Goal: Information Seeking & Learning: Learn about a topic

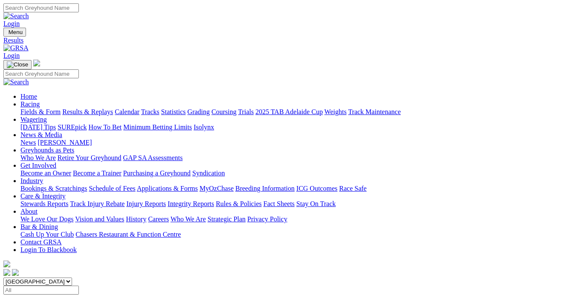
click at [42, 108] on link "Fields & Form" at bounding box center [40, 111] width 40 height 7
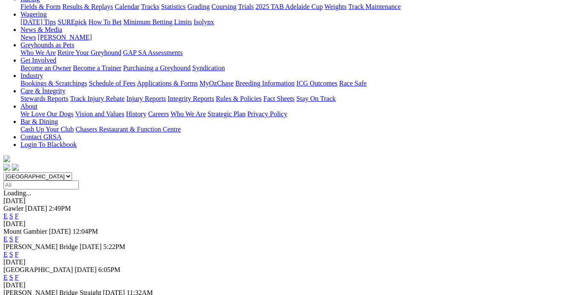
scroll to position [116, 0]
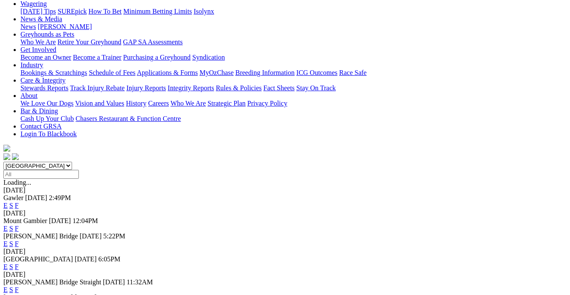
click at [19, 264] on link "F" at bounding box center [17, 267] width 4 height 7
